Goal: Information Seeking & Learning: Learn about a topic

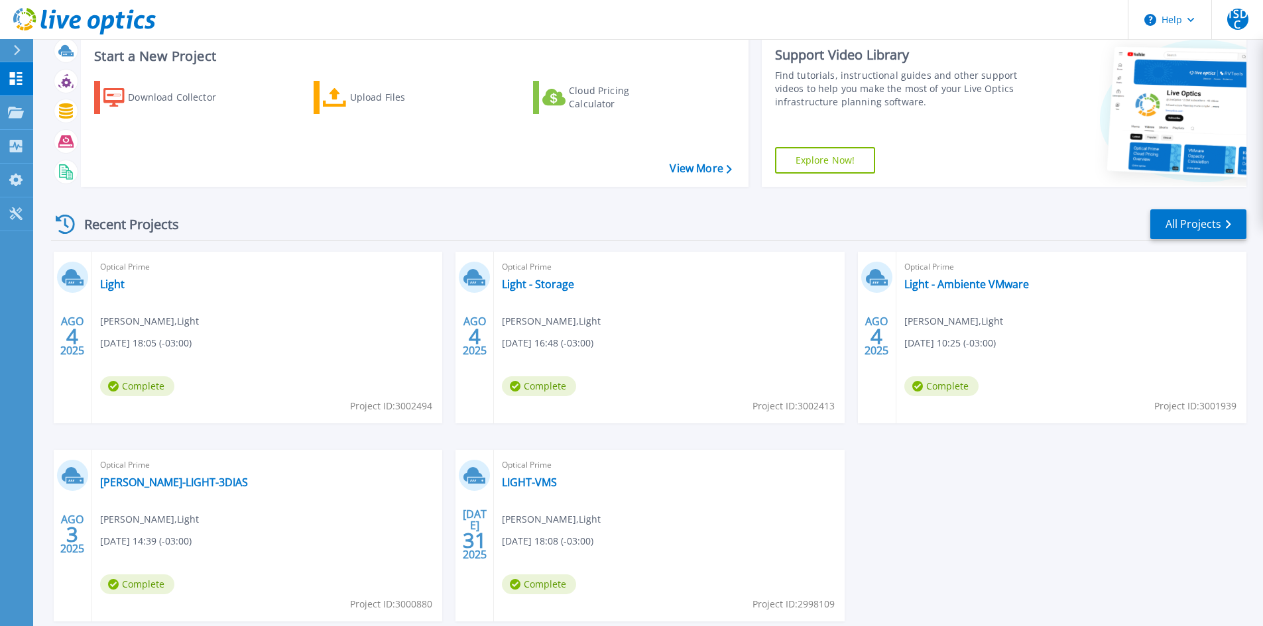
scroll to position [108, 0]
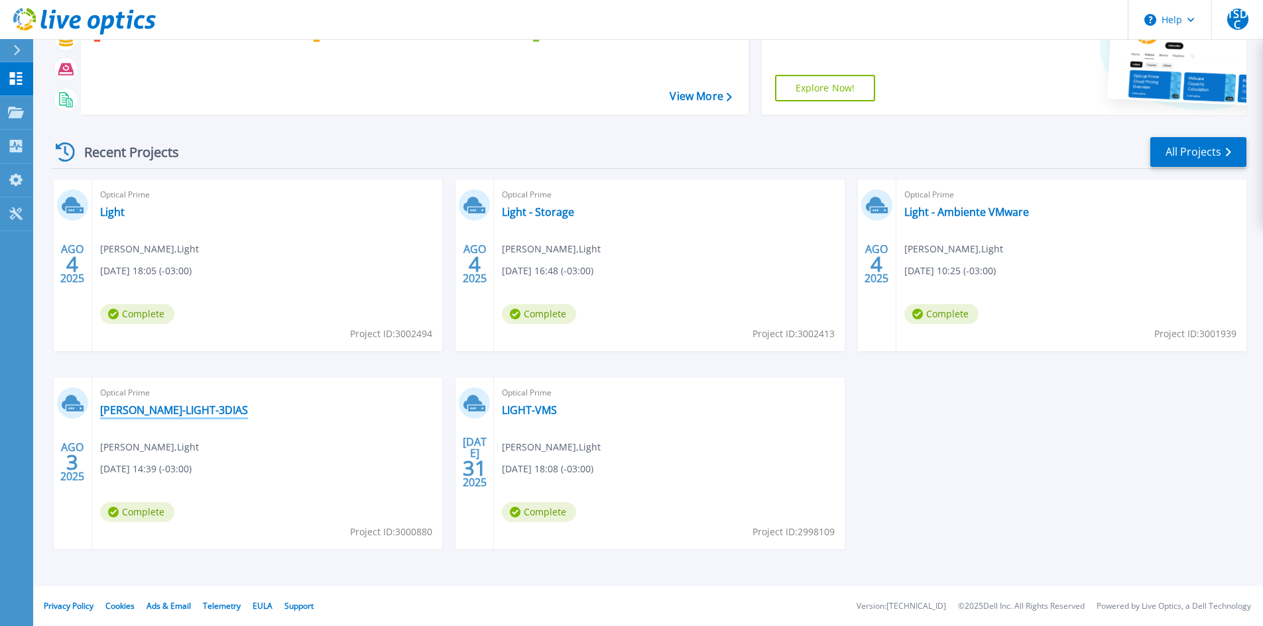
click at [130, 409] on link "[PERSON_NAME]-LIGHT-3DIAS" at bounding box center [174, 410] width 148 height 13
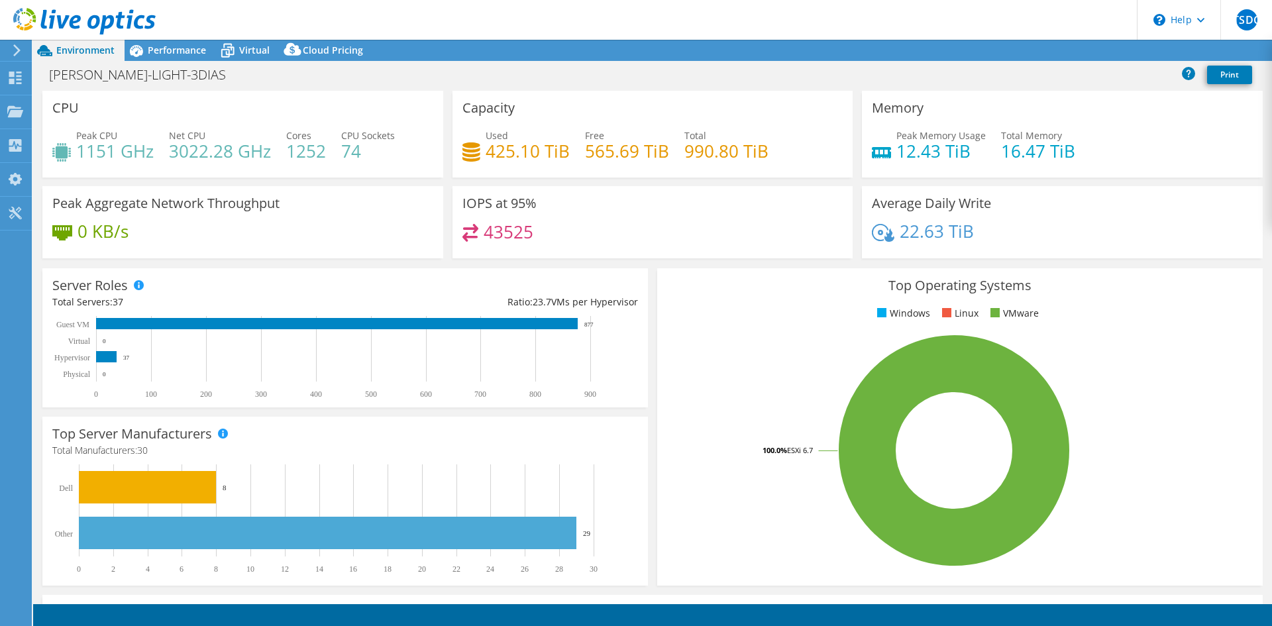
select select "USD"
click at [164, 50] on span "Performance" at bounding box center [177, 50] width 58 height 13
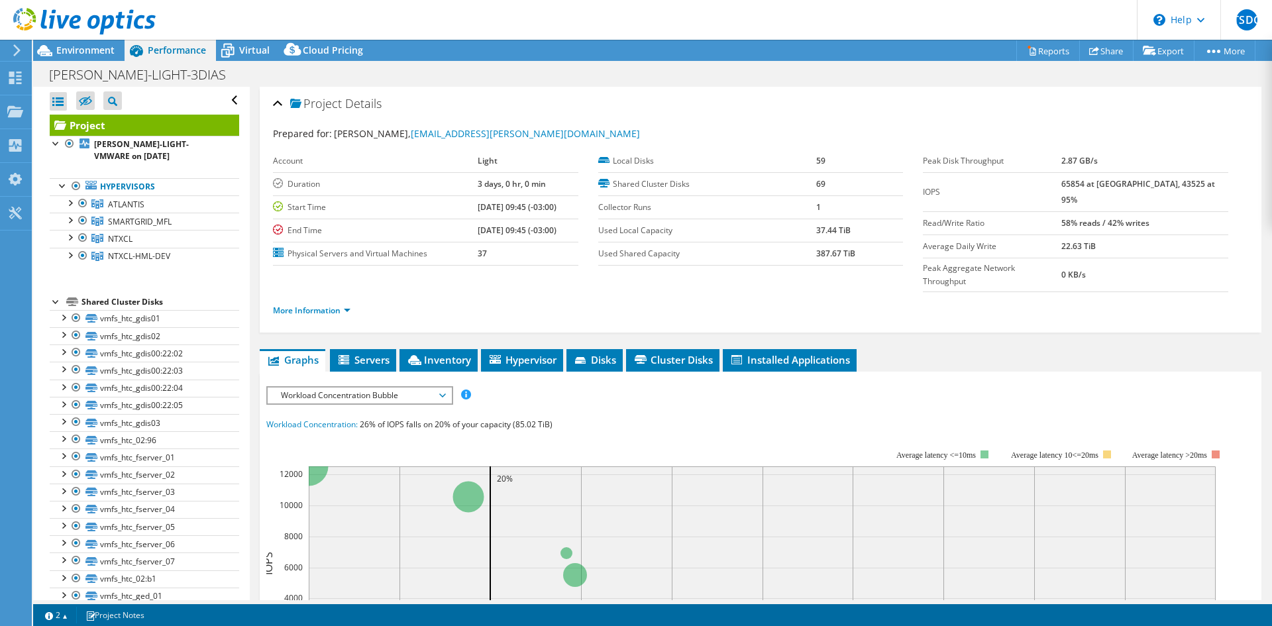
click at [351, 388] on span "Workload Concentration Bubble" at bounding box center [359, 396] width 170 height 16
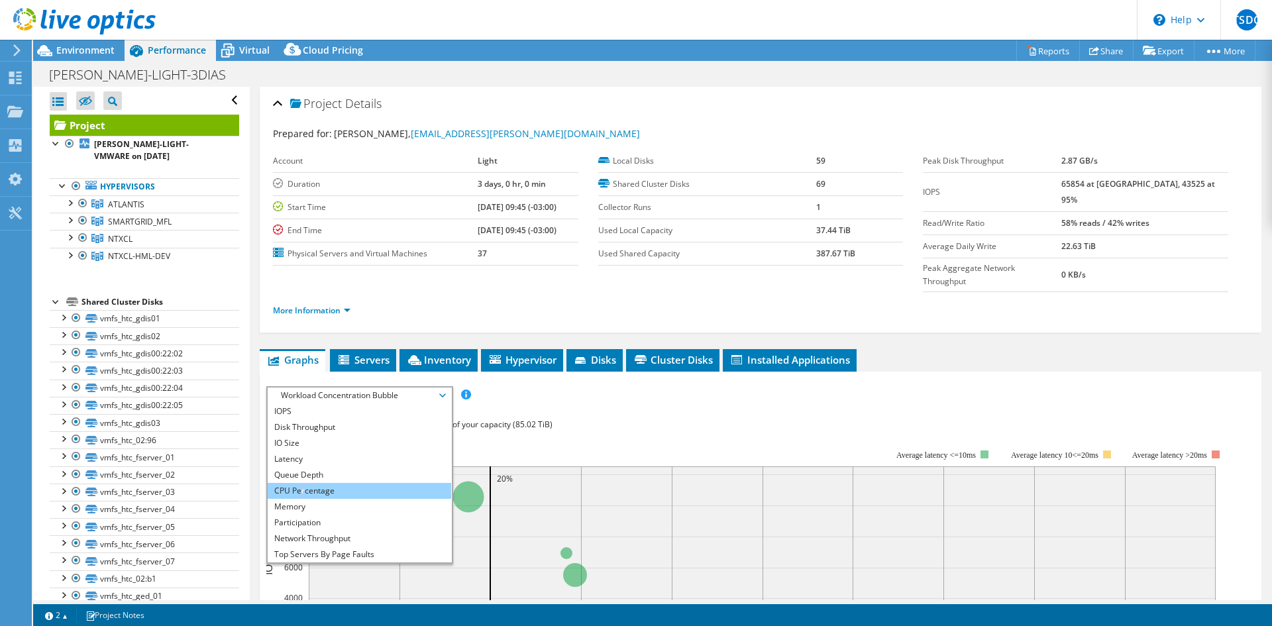
click at [304, 483] on li "CPU Percentage" at bounding box center [360, 491] width 184 height 16
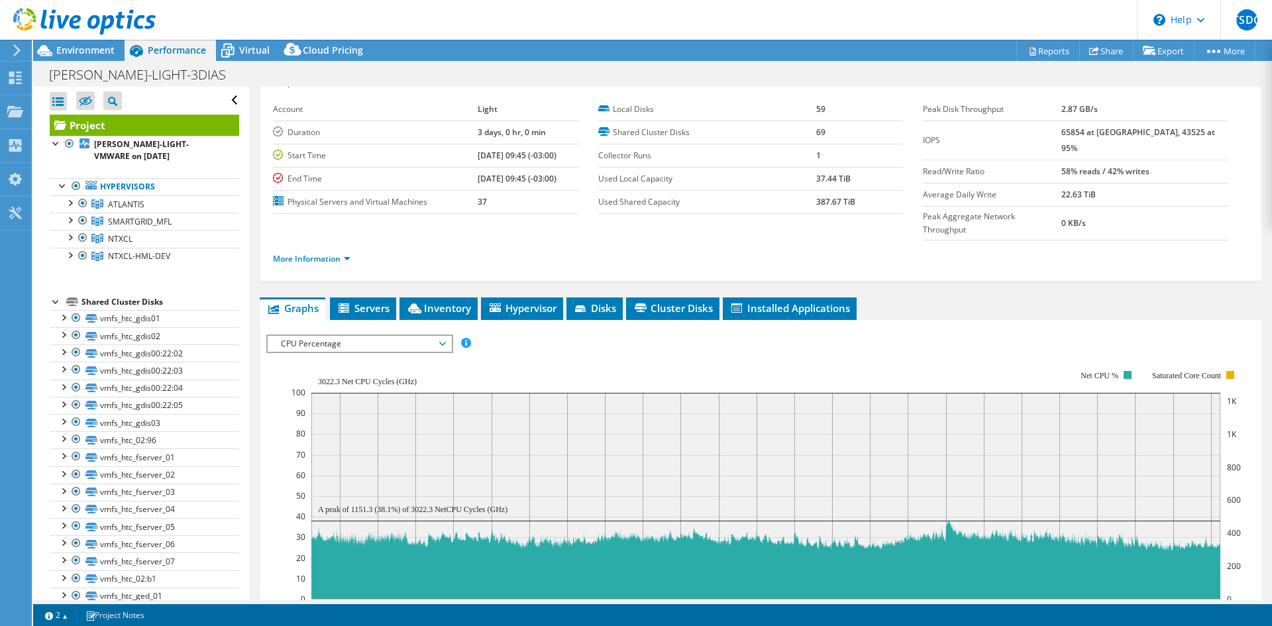
scroll to position [66, 0]
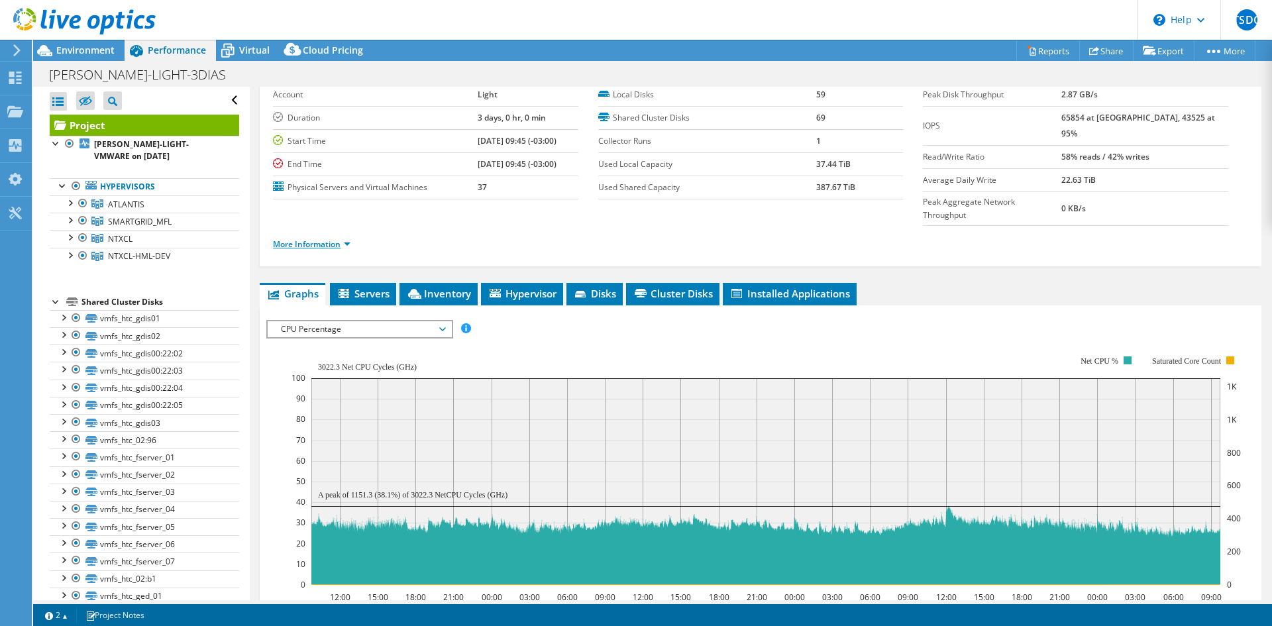
click at [340, 239] on link "More Information" at bounding box center [312, 244] width 78 height 11
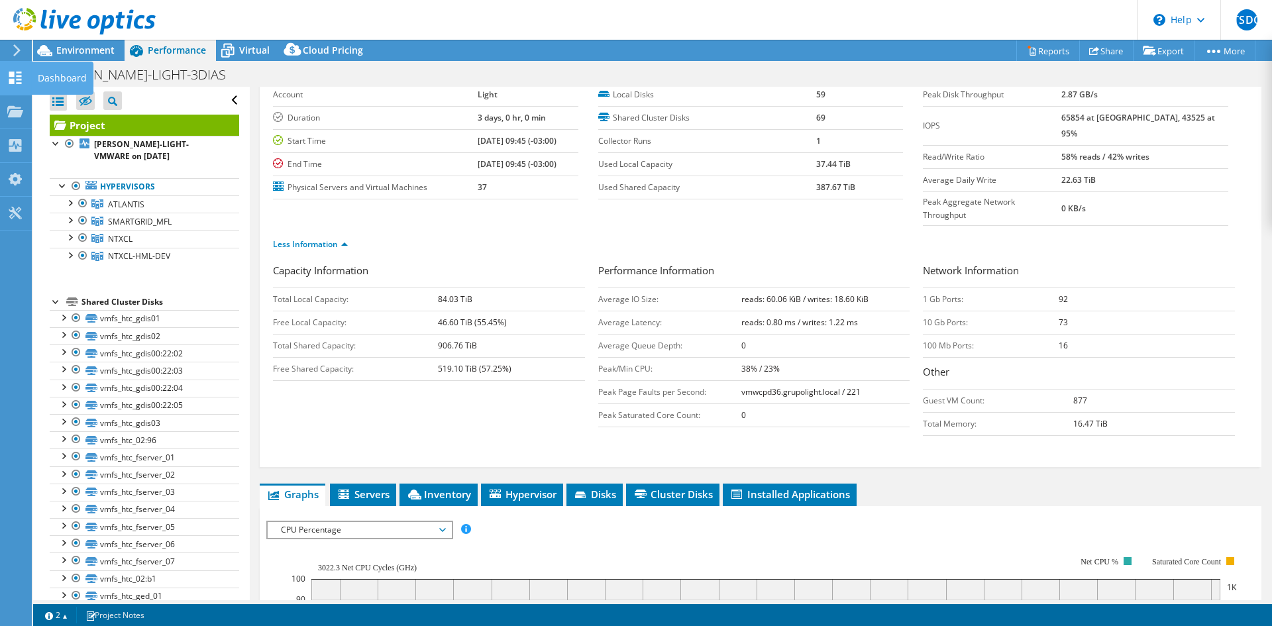
click at [19, 80] on use at bounding box center [15, 78] width 13 height 13
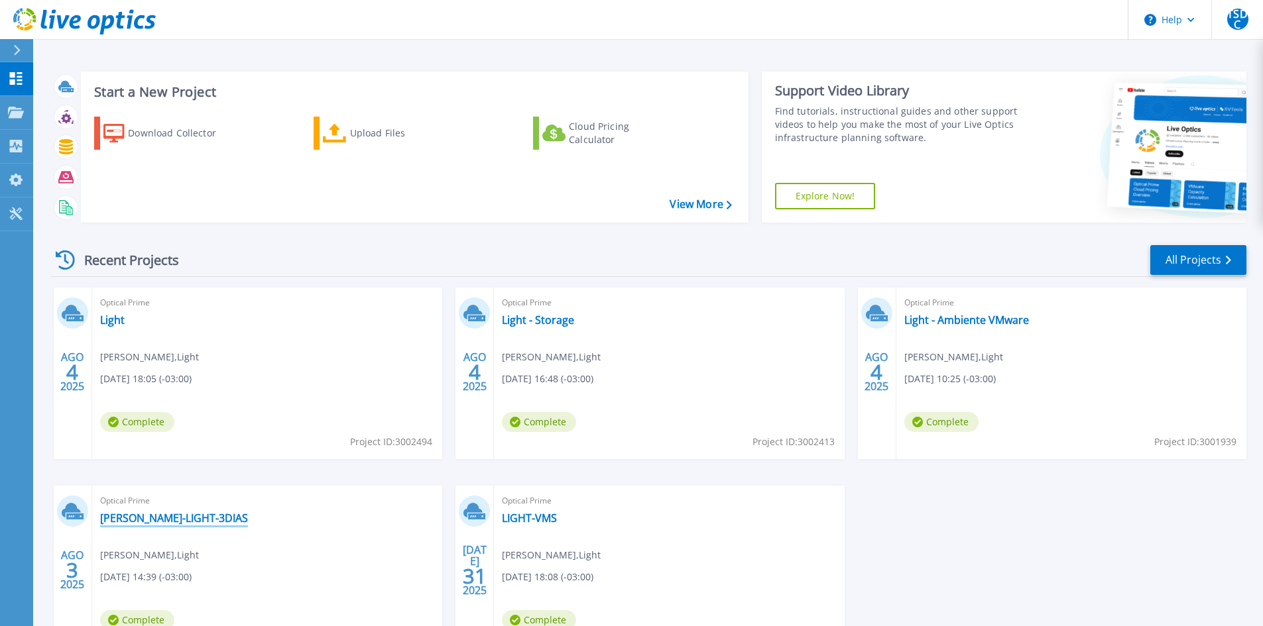
click at [166, 520] on link "[PERSON_NAME]-LIGHT-3DIAS" at bounding box center [174, 518] width 148 height 13
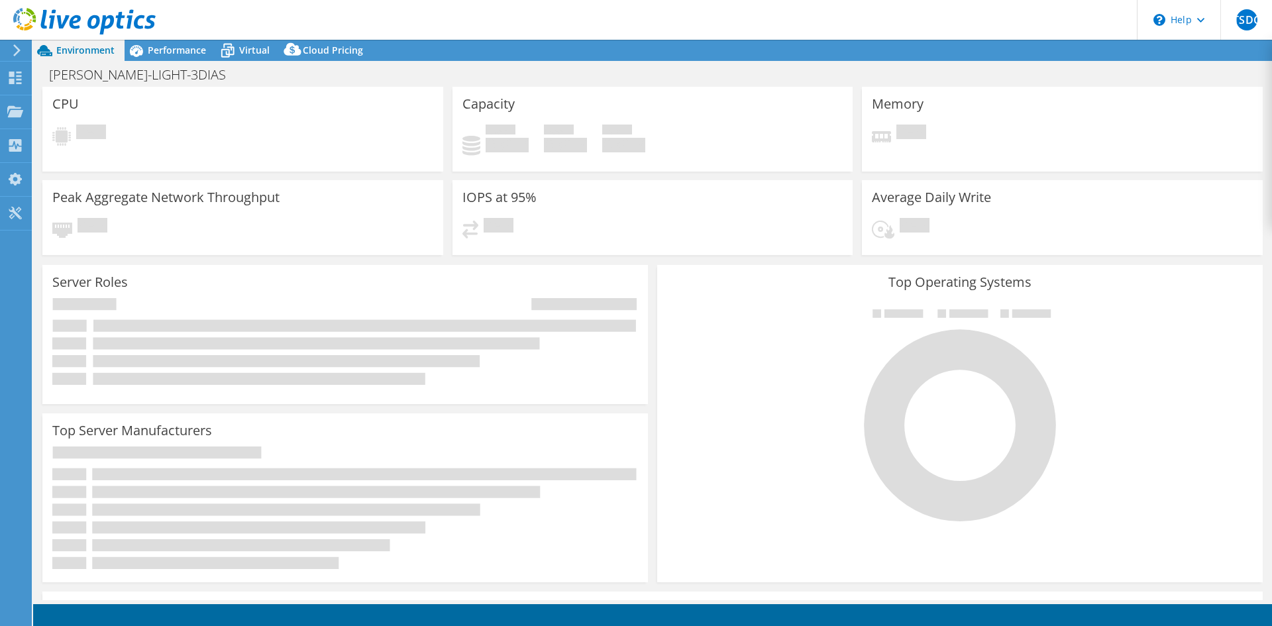
select select "USD"
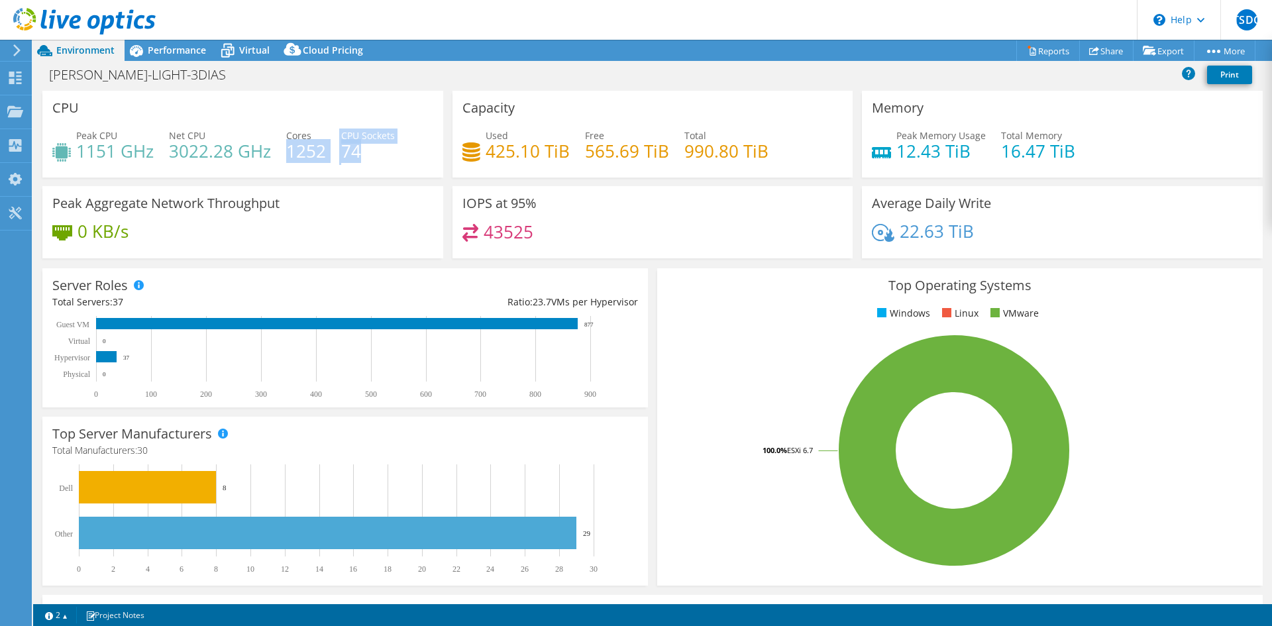
drag, startPoint x: 365, startPoint y: 152, endPoint x: 290, endPoint y: 145, distance: 75.8
click at [290, 145] on div "Peak CPU 1151 GHz Net CPU 3022.28 GHz Cores 1252 CPU Sockets 74" at bounding box center [242, 150] width 381 height 43
click at [311, 46] on span "Cloud Pricing" at bounding box center [333, 50] width 60 height 13
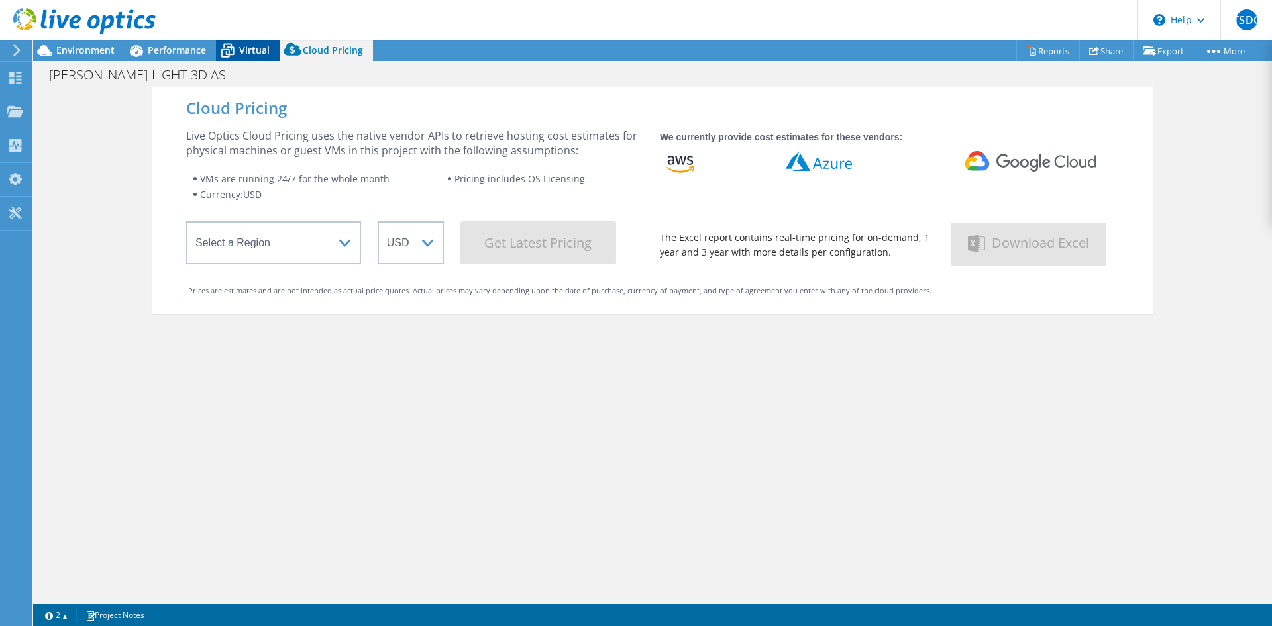
click at [249, 46] on span "Virtual" at bounding box center [254, 50] width 30 height 13
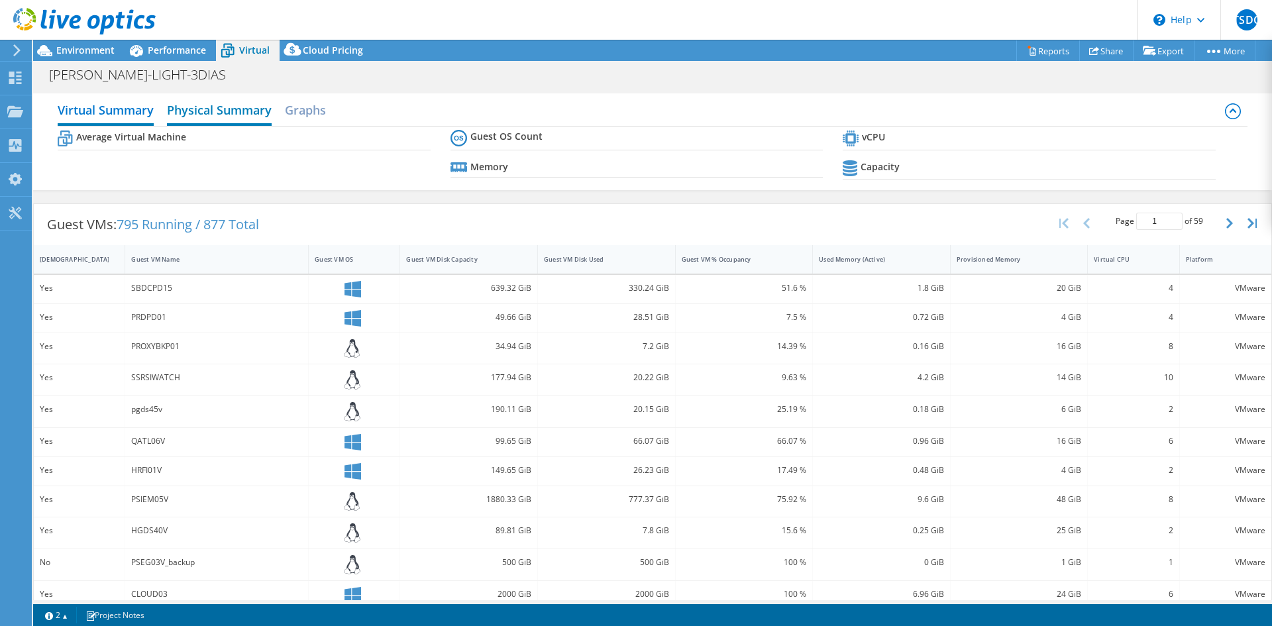
click at [231, 111] on h2 "Physical Summary" at bounding box center [219, 111] width 105 height 29
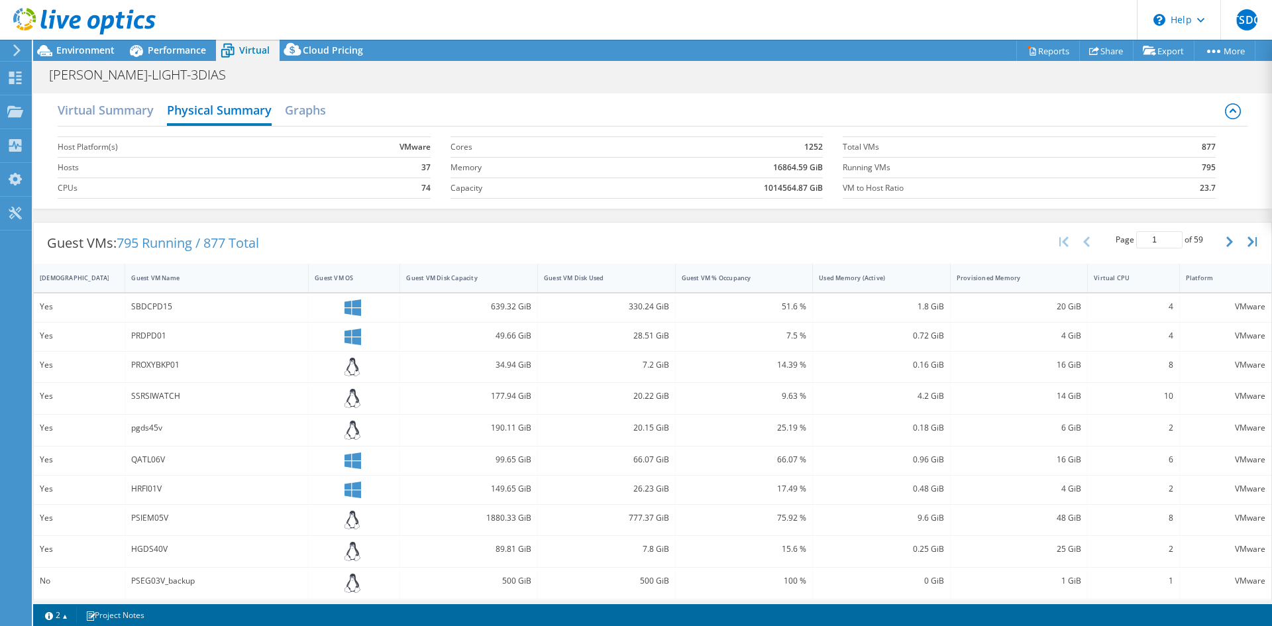
drag, startPoint x: 877, startPoint y: 220, endPoint x: 878, endPoint y: 236, distance: 16.0
click at [878, 236] on div "Guest VMs: 795 Running / 877 Total Page 1 of 59 5 rows 10 rows 20 rows 25 rows …" at bounding box center [652, 484] width 1239 height 539
click at [321, 113] on h2 "Graphs" at bounding box center [305, 111] width 41 height 29
